Goal: Information Seeking & Learning: Learn about a topic

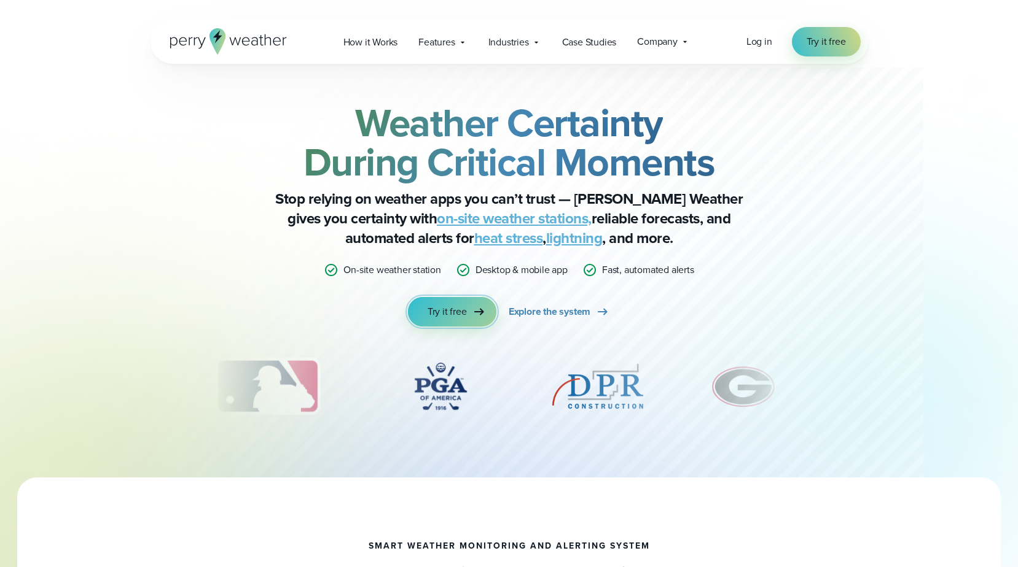
click at [436, 317] on span "Try it free" at bounding box center [446, 312] width 39 height 15
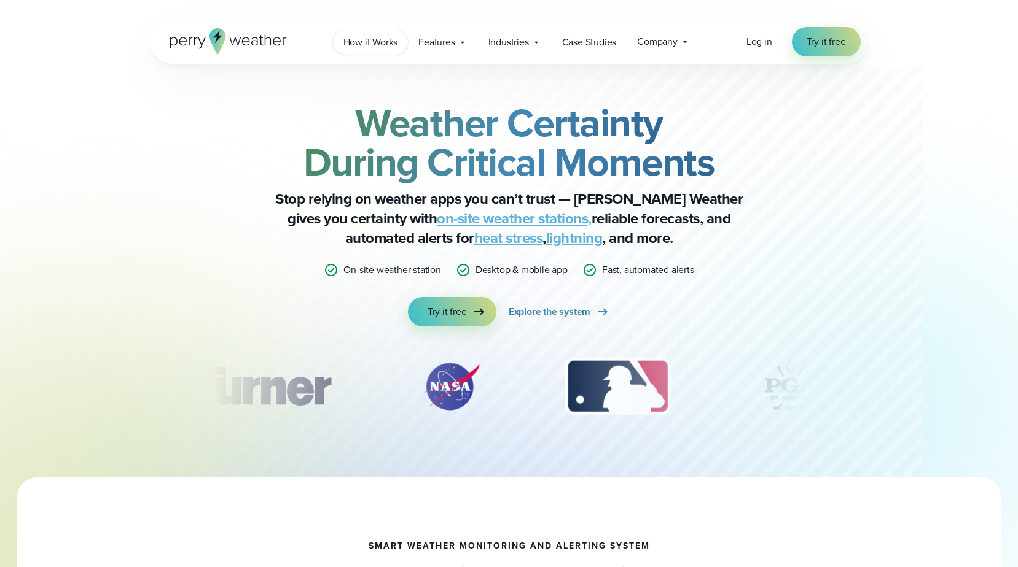
click at [375, 46] on span "How it Works" at bounding box center [370, 42] width 55 height 15
